Goal: Find specific page/section: Find specific page/section

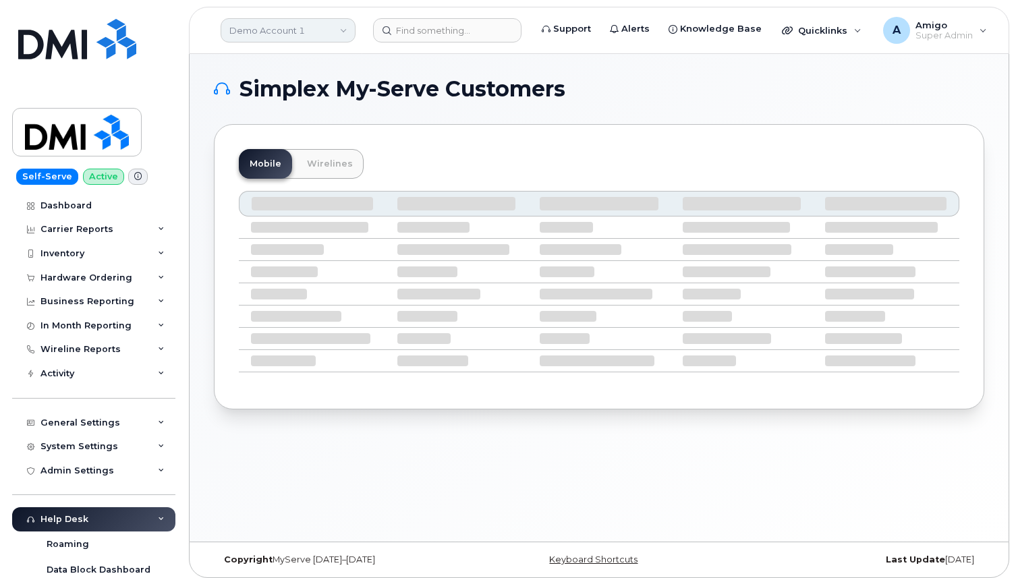
click at [331, 36] on link "Demo Account 1" at bounding box center [288, 30] width 135 height 24
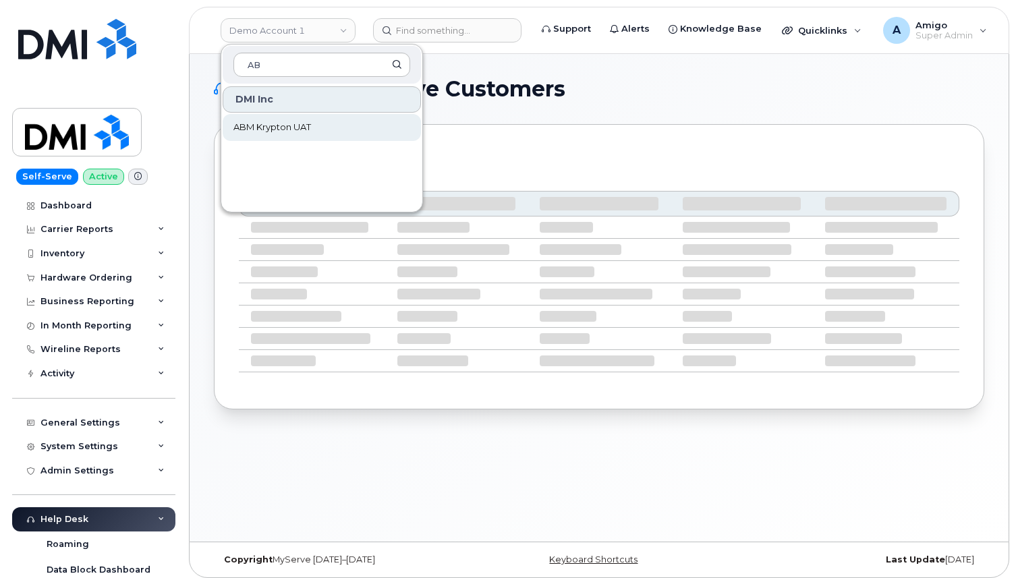
type input "AB"
click at [308, 132] on span "ABM Krypton UAT" at bounding box center [272, 127] width 78 height 13
